Goal: Information Seeking & Learning: Learn about a topic

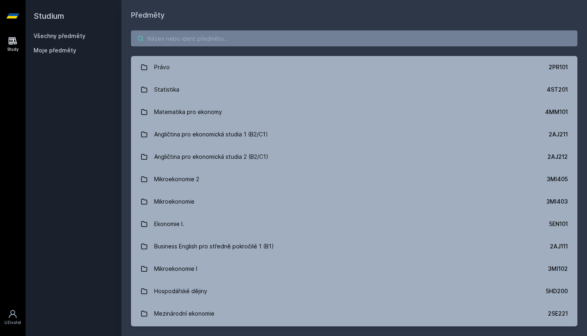
click at [252, 42] on input "search" at bounding box center [354, 38] width 447 height 16
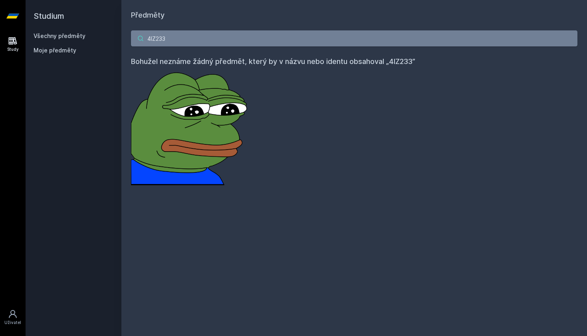
type input "4IZ233"
click at [68, 38] on link "Všechny předměty" at bounding box center [60, 35] width 52 height 7
click at [70, 33] on link "Všechny předměty" at bounding box center [60, 35] width 52 height 7
click at [67, 36] on link "Všechny předměty" at bounding box center [60, 35] width 52 height 7
click at [570, 40] on input "4IZ233" at bounding box center [354, 38] width 447 height 16
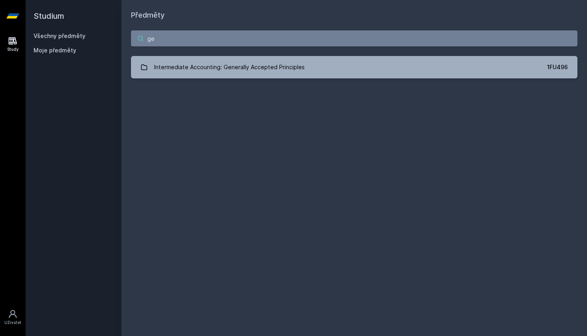
type input "g"
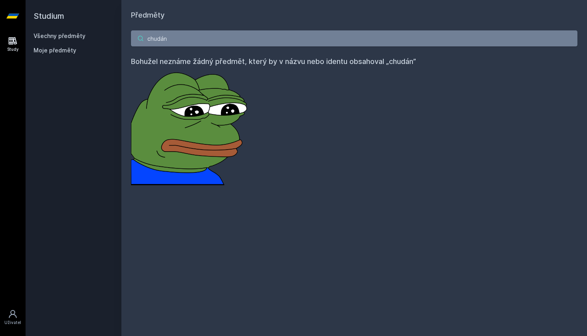
type input "chudán"
click at [8, 53] on link "Study" at bounding box center [13, 44] width 22 height 24
click at [9, 42] on icon at bounding box center [13, 41] width 8 height 8
click at [3, 304] on div "Study [GEOGRAPHIC_DATA]" at bounding box center [13, 184] width 26 height 304
click at [10, 312] on icon at bounding box center [13, 314] width 10 height 10
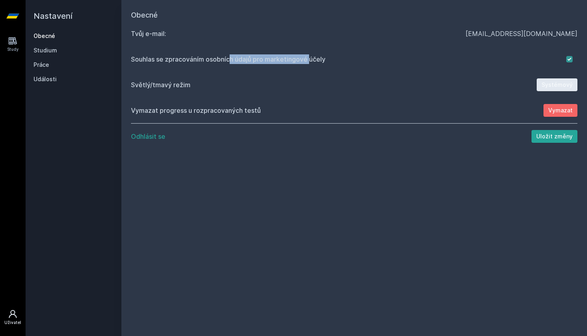
drag, startPoint x: 199, startPoint y: 60, endPoint x: 280, endPoint y: 61, distance: 81.9
click at [280, 61] on div "Souhlas se zpracováním osobních údajů pro marketingové účely" at bounding box center [348, 59] width 435 height 10
drag, startPoint x: 145, startPoint y: 111, endPoint x: 256, endPoint y: 108, distance: 111.9
click at [256, 108] on div "Vymazat progress u rozpracovaných testů" at bounding box center [337, 110] width 413 height 10
click at [44, 65] on link "Práce" at bounding box center [74, 65] width 80 height 8
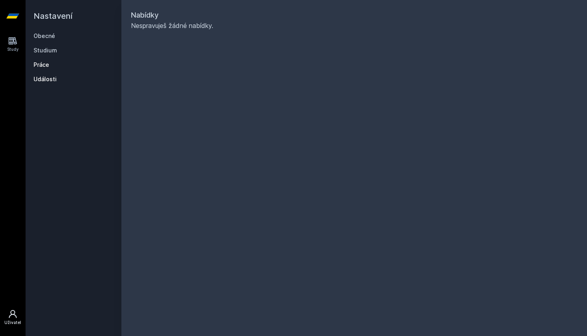
click at [39, 82] on link "Události" at bounding box center [74, 79] width 80 height 8
click at [40, 50] on link "Studium" at bounding box center [74, 50] width 80 height 8
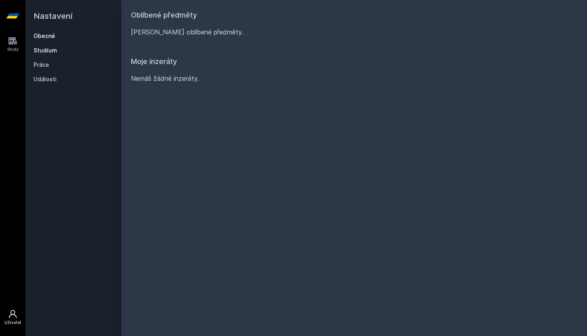
click at [42, 36] on link "Obecné" at bounding box center [74, 36] width 80 height 8
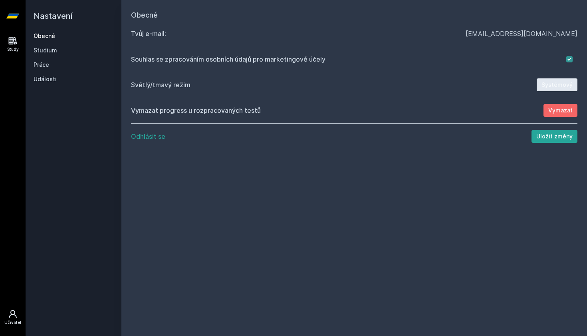
click at [16, 41] on icon at bounding box center [13, 41] width 10 height 10
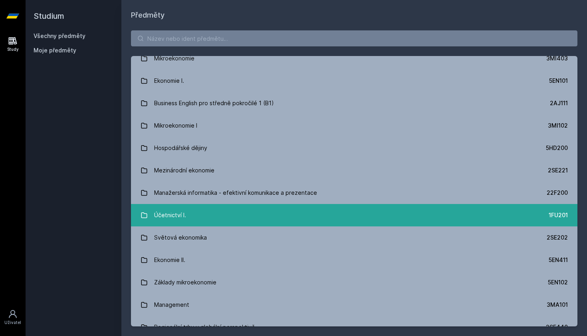
scroll to position [145, 0]
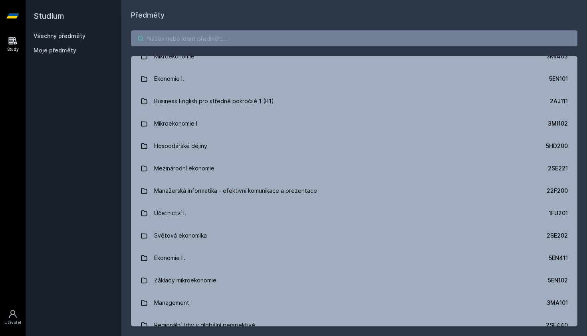
click at [207, 40] on input "search" at bounding box center [354, 38] width 447 height 16
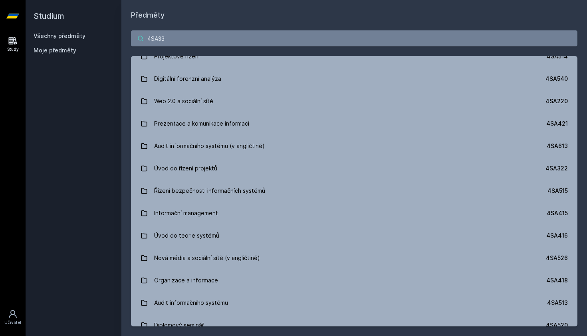
scroll to position [0, 0]
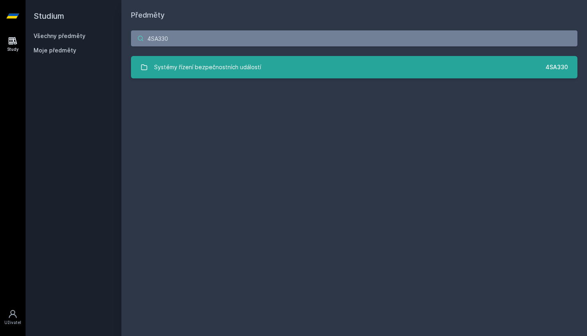
type input "4SA330"
click at [262, 64] on link "Systémy řízení bezpečnostních událostí 4SA330" at bounding box center [354, 67] width 447 height 22
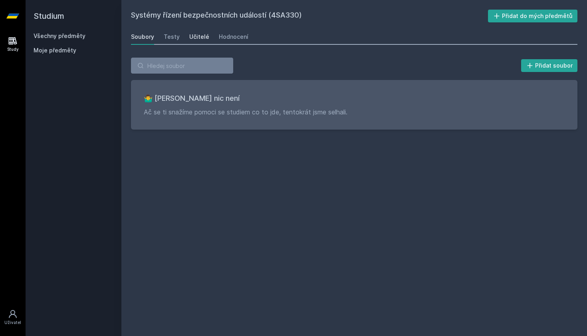
click at [197, 37] on div "Učitelé" at bounding box center [199, 37] width 20 height 8
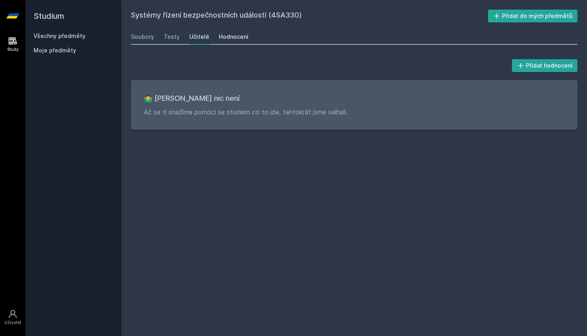
click at [233, 35] on div "Hodnocení" at bounding box center [234, 37] width 30 height 8
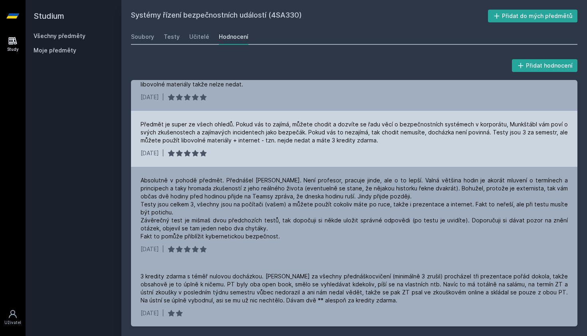
scroll to position [26, 0]
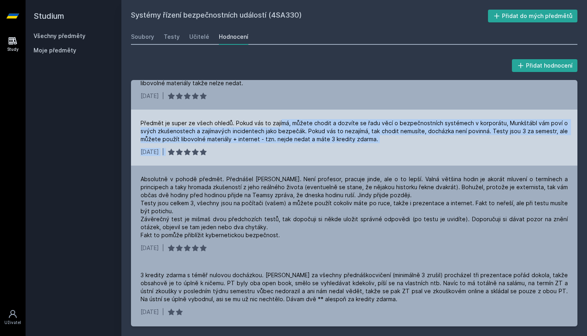
drag, startPoint x: 281, startPoint y: 124, endPoint x: 366, endPoint y: 150, distance: 88.6
click at [366, 150] on div "Předmět je super ze všech ohledů. Pokud vás to zajímá, můžete chodit a dozvíte …" at bounding box center [354, 137] width 447 height 56
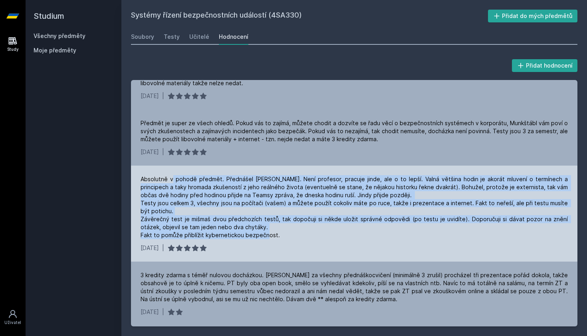
drag, startPoint x: 173, startPoint y: 177, endPoint x: 287, endPoint y: 241, distance: 130.9
click at [287, 241] on div "Absolutně v pohodě předmět. Přednášel [PERSON_NAME]. Není profesor, pracuje jin…" at bounding box center [354, 213] width 447 height 96
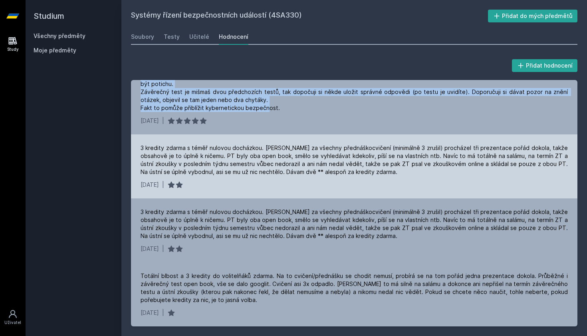
scroll to position [153, 0]
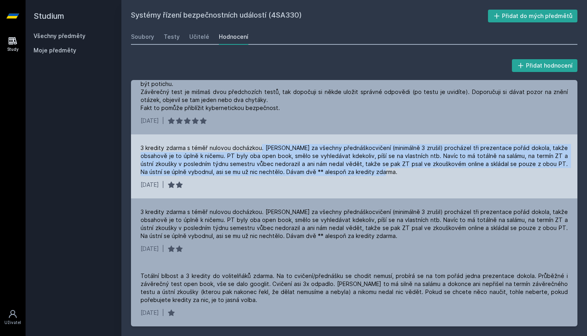
drag, startPoint x: 267, startPoint y: 146, endPoint x: 377, endPoint y: 178, distance: 114.2
click at [377, 178] on div "3 kredity zdarma s téměř nulovou docházkou. [PERSON_NAME] za všechny přednáškoc…" at bounding box center [354, 166] width 447 height 64
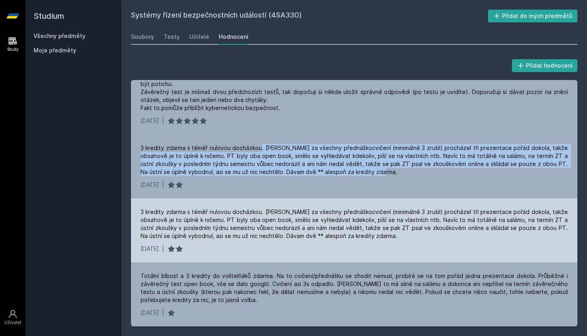
scroll to position [0, 0]
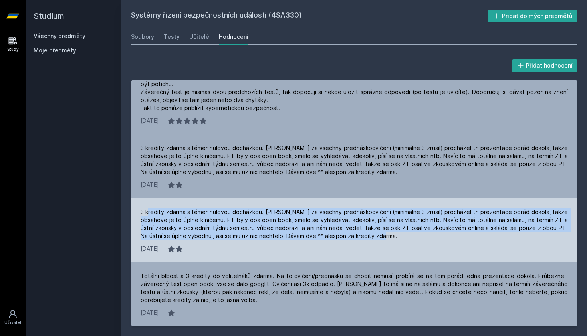
drag, startPoint x: 149, startPoint y: 211, endPoint x: 374, endPoint y: 236, distance: 226.8
click at [374, 236] on div "3 kredity zdarma s téměř nulovou docházkou. [PERSON_NAME] za všechny přednáškoc…" at bounding box center [354, 224] width 427 height 32
click at [159, 217] on div "3 kredity zdarma s téměř nulovou docházkou. [PERSON_NAME] za všechny přednáškoc…" at bounding box center [354, 224] width 427 height 32
drag, startPoint x: 270, startPoint y: 211, endPoint x: 376, endPoint y: 242, distance: 110.1
click at [376, 242] on div "3 kredity zdarma s téměř nulovou docházkou. [PERSON_NAME] za všechny přednáškoc…" at bounding box center [354, 230] width 447 height 64
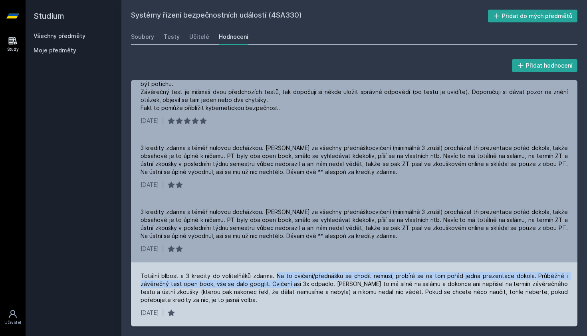
drag, startPoint x: 278, startPoint y: 274, endPoint x: 293, endPoint y: 280, distance: 16.3
click at [293, 280] on div "Totální blbost a 3 kredity do volitelňáků zdarma. Na to cvičení/přednášku se ch…" at bounding box center [354, 288] width 427 height 32
click at [270, 281] on div "Totální blbost a 3 kredity do volitelňáků zdarma. Na to cvičení/přednášku se ch…" at bounding box center [354, 288] width 427 height 32
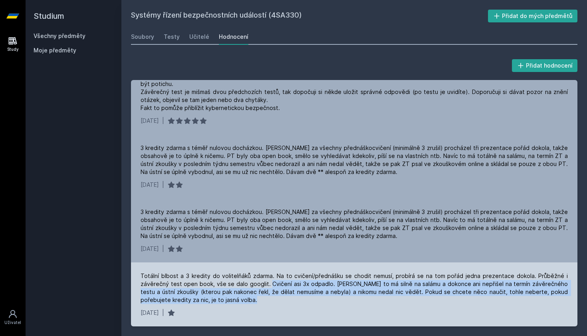
drag, startPoint x: 267, startPoint y: 281, endPoint x: 294, endPoint y: 298, distance: 31.5
click at [294, 298] on div "Totální blbost a 3 kredity do volitelňáků zdarma. Na to cvičení/přednášku se ch…" at bounding box center [354, 288] width 427 height 32
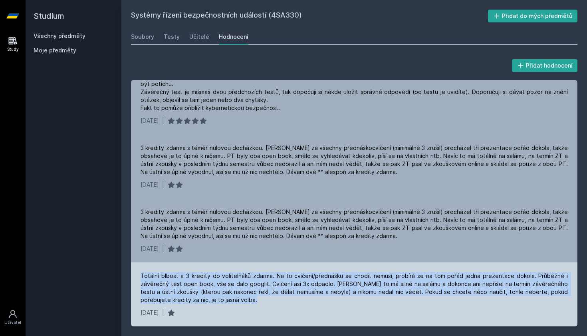
drag, startPoint x: 141, startPoint y: 274, endPoint x: 250, endPoint y: 299, distance: 111.6
click at [250, 299] on div "Totální blbost a 3 kredity do volitelňáků zdarma. Na to cvičení/přednášku se ch…" at bounding box center [354, 288] width 427 height 32
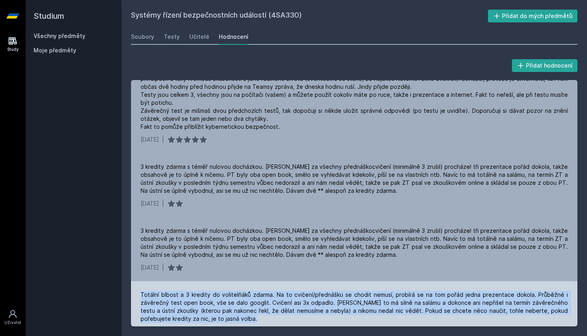
scroll to position [134, 0]
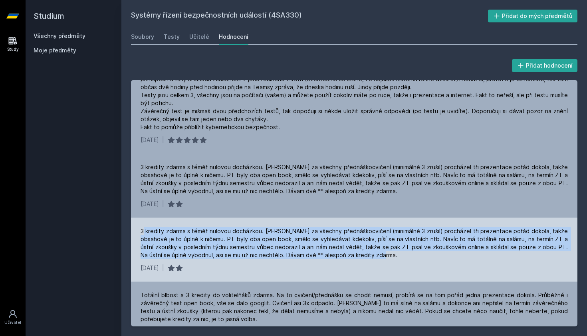
drag, startPoint x: 144, startPoint y: 232, endPoint x: 375, endPoint y: 249, distance: 232.0
click at [377, 251] on div "3 kredity zdarma s téměř nulovou docházkou. [PERSON_NAME] za všechny přednáškoc…" at bounding box center [354, 243] width 427 height 32
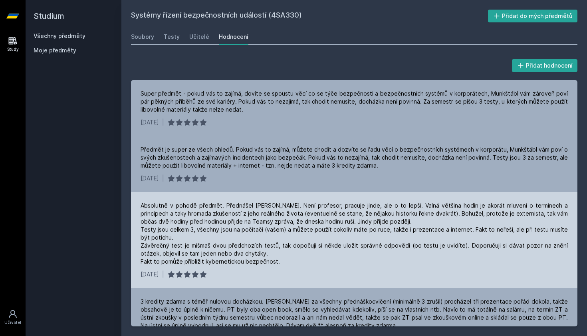
scroll to position [0, 0]
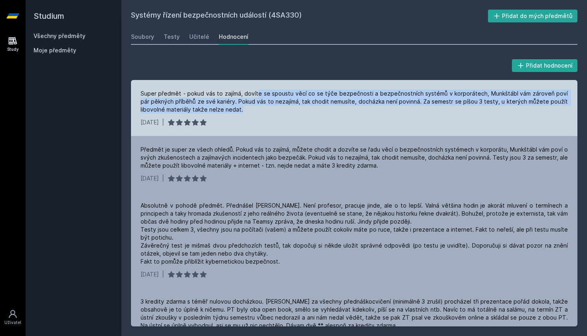
drag, startPoint x: 256, startPoint y: 90, endPoint x: 312, endPoint y: 105, distance: 58.3
click at [312, 105] on div "Super předmět - pokud vás to zajímá, dovíte se spoustu věcí co se týče bezpečno…" at bounding box center [354, 101] width 427 height 24
click at [463, 111] on div "Super předmět - pokud vás to zajímá, dovíte se spoustu věcí co se týče bezpečno…" at bounding box center [354, 101] width 427 height 24
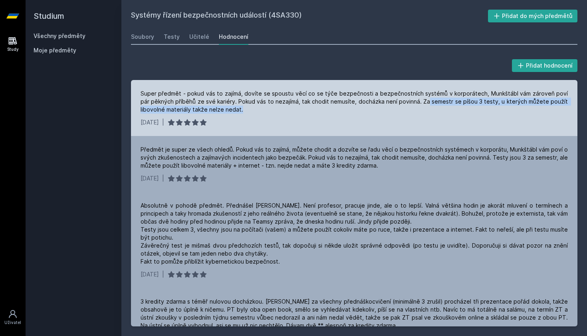
drag, startPoint x: 427, startPoint y: 101, endPoint x: 457, endPoint y: 108, distance: 31.7
click at [457, 109] on div "Super předmět - pokud vás to zajímá, dovíte se spoustu věcí co se týče bezpečno…" at bounding box center [354, 101] width 427 height 24
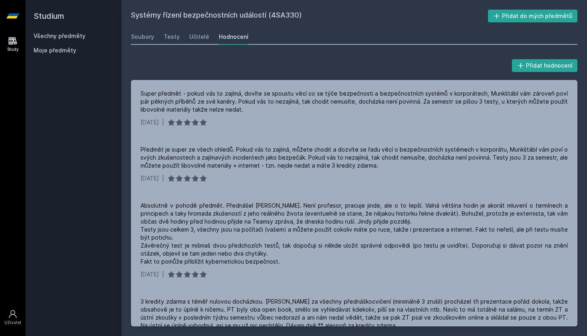
click at [208, 37] on div "Soubory Testy Učitelé Hodnocení" at bounding box center [354, 37] width 447 height 16
click at [197, 35] on div "Učitelé" at bounding box center [199, 37] width 20 height 8
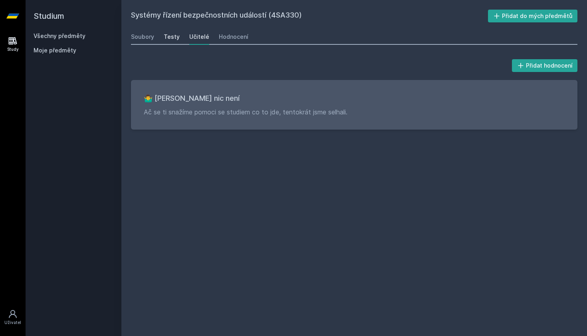
click at [174, 37] on div "Testy" at bounding box center [172, 37] width 16 height 8
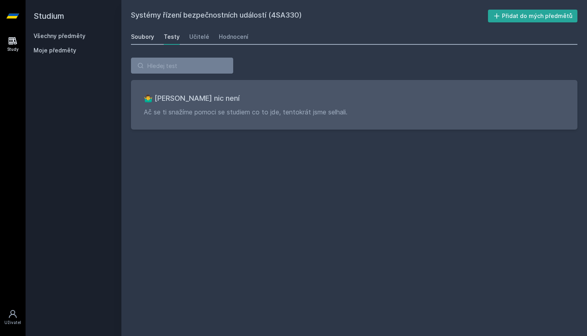
click at [149, 38] on div "Soubory" at bounding box center [142, 37] width 23 height 8
